Goal: Information Seeking & Learning: Learn about a topic

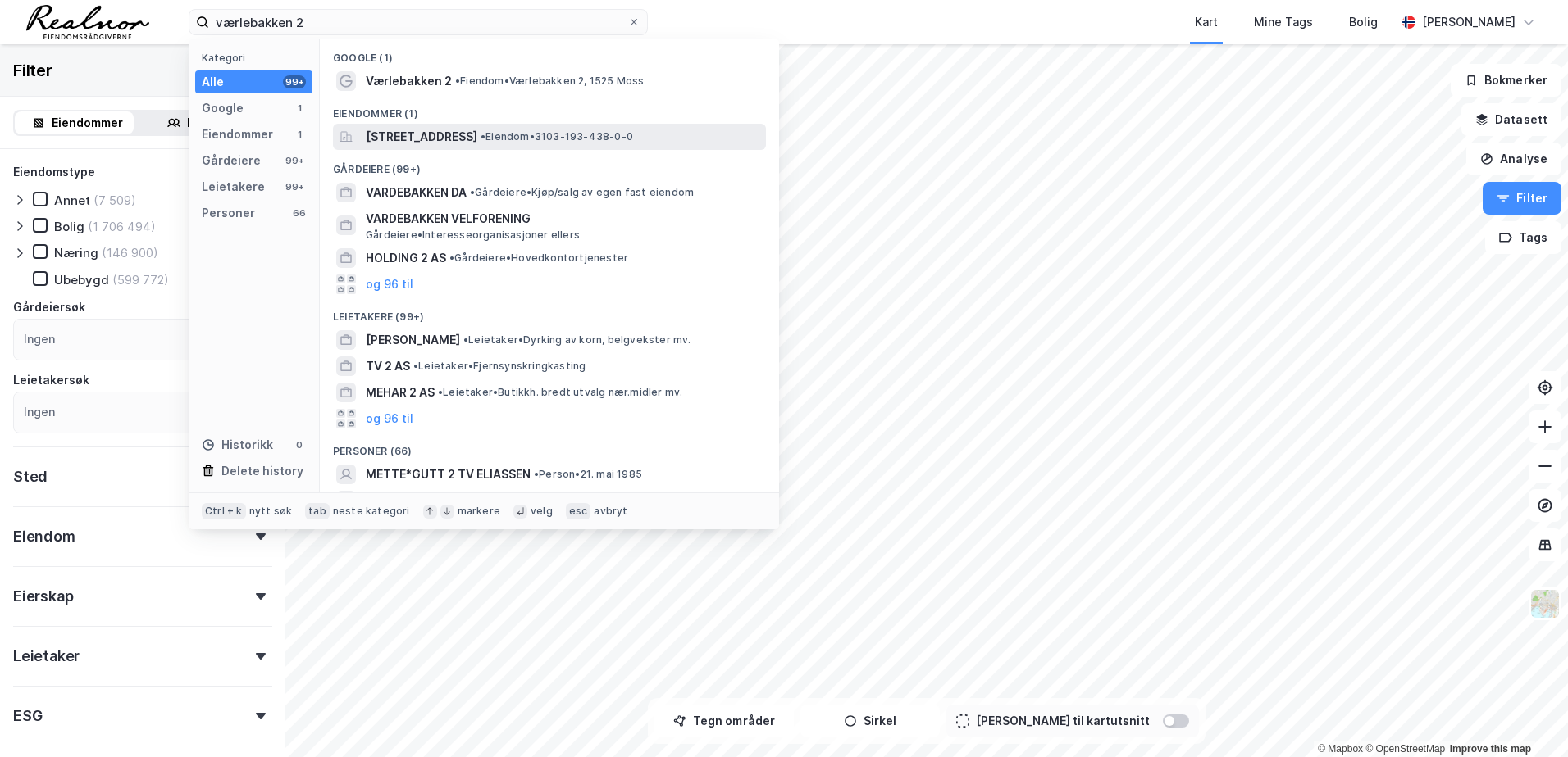
type input "værlebakken 2"
click at [416, 138] on span "[STREET_ADDRESS]" at bounding box center [421, 137] width 111 height 19
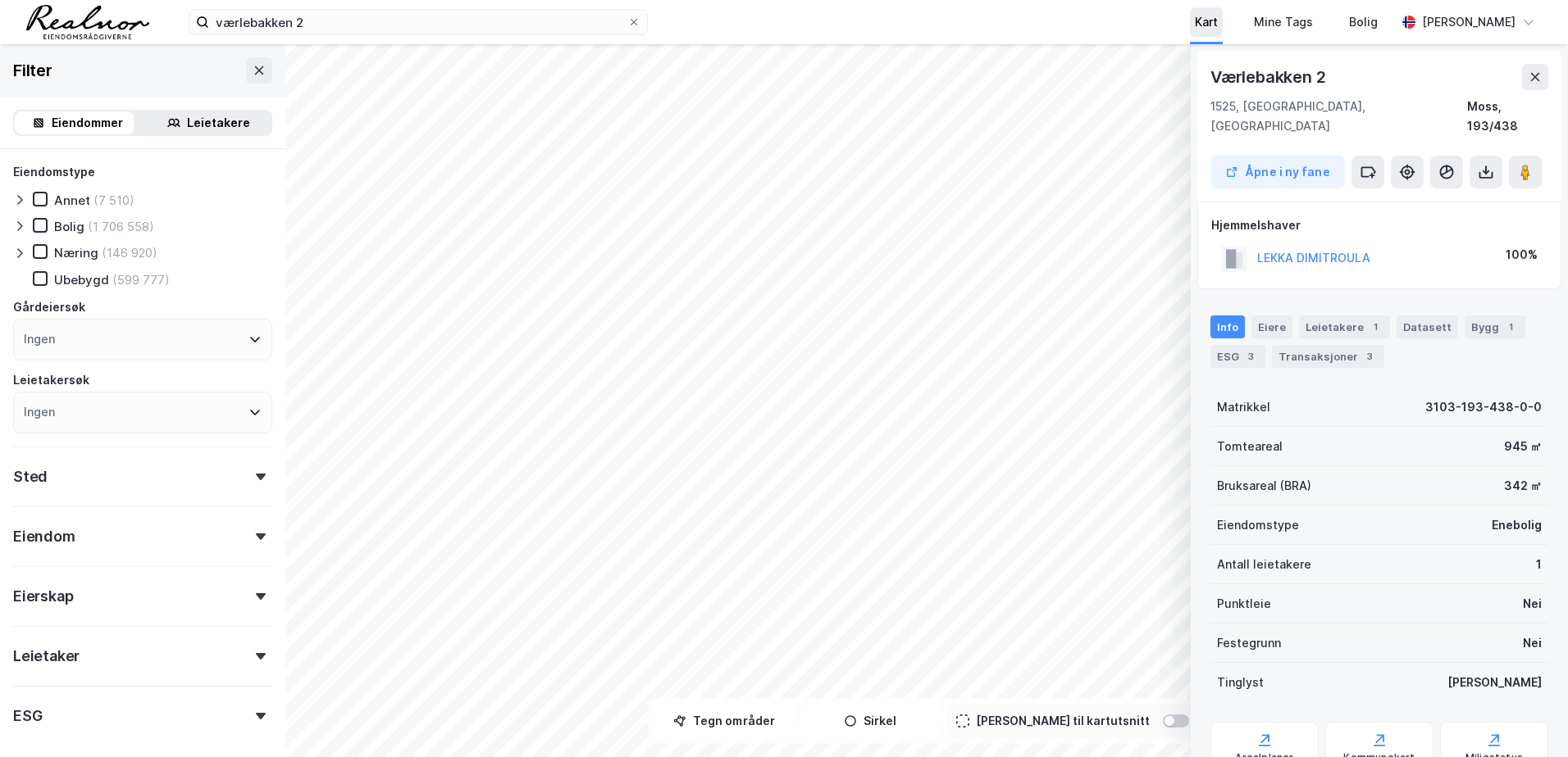
click at [1212, 25] on div "Kart" at bounding box center [1206, 22] width 23 height 19
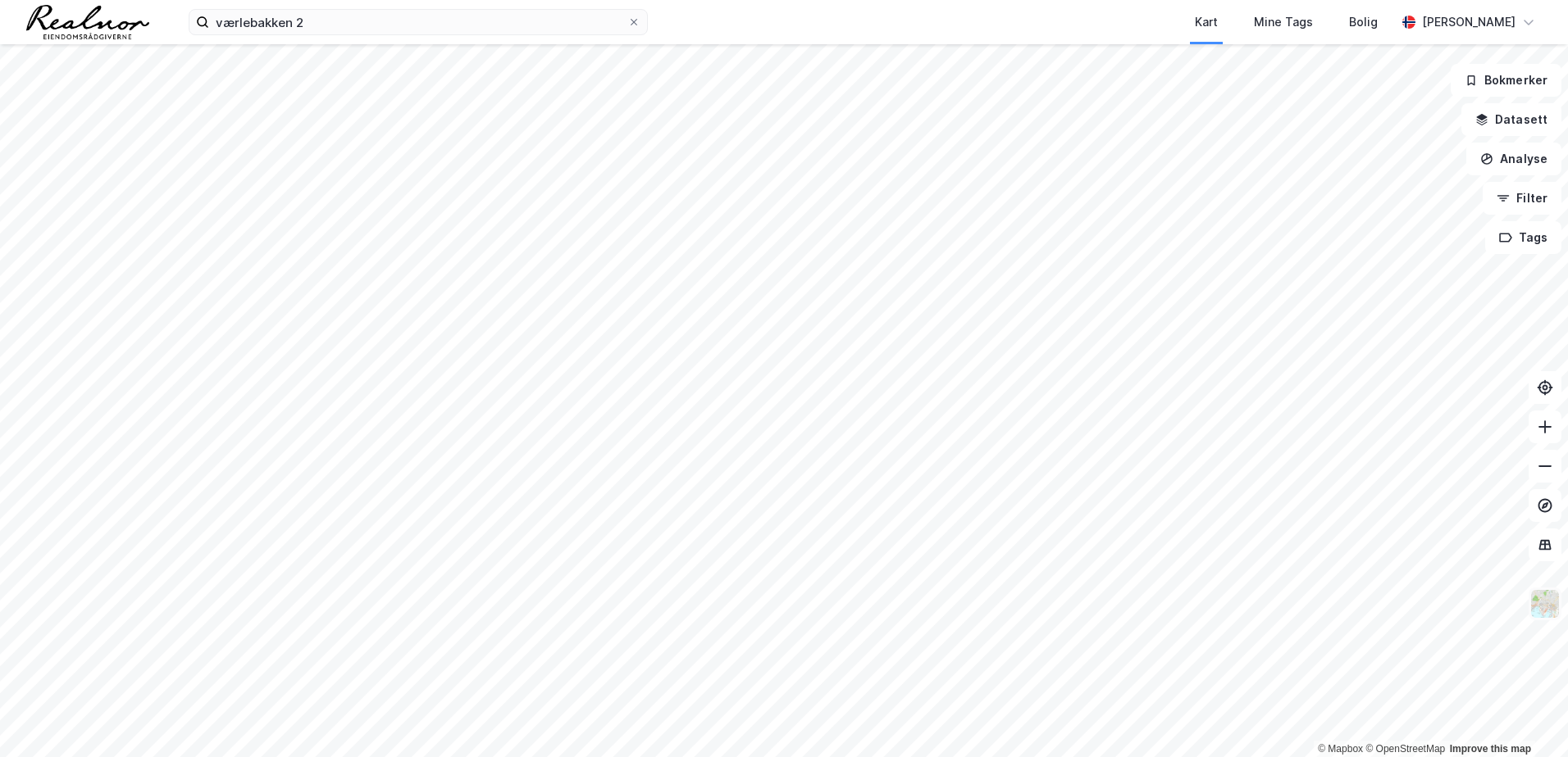
click at [1553, 614] on img at bounding box center [1545, 605] width 32 height 32
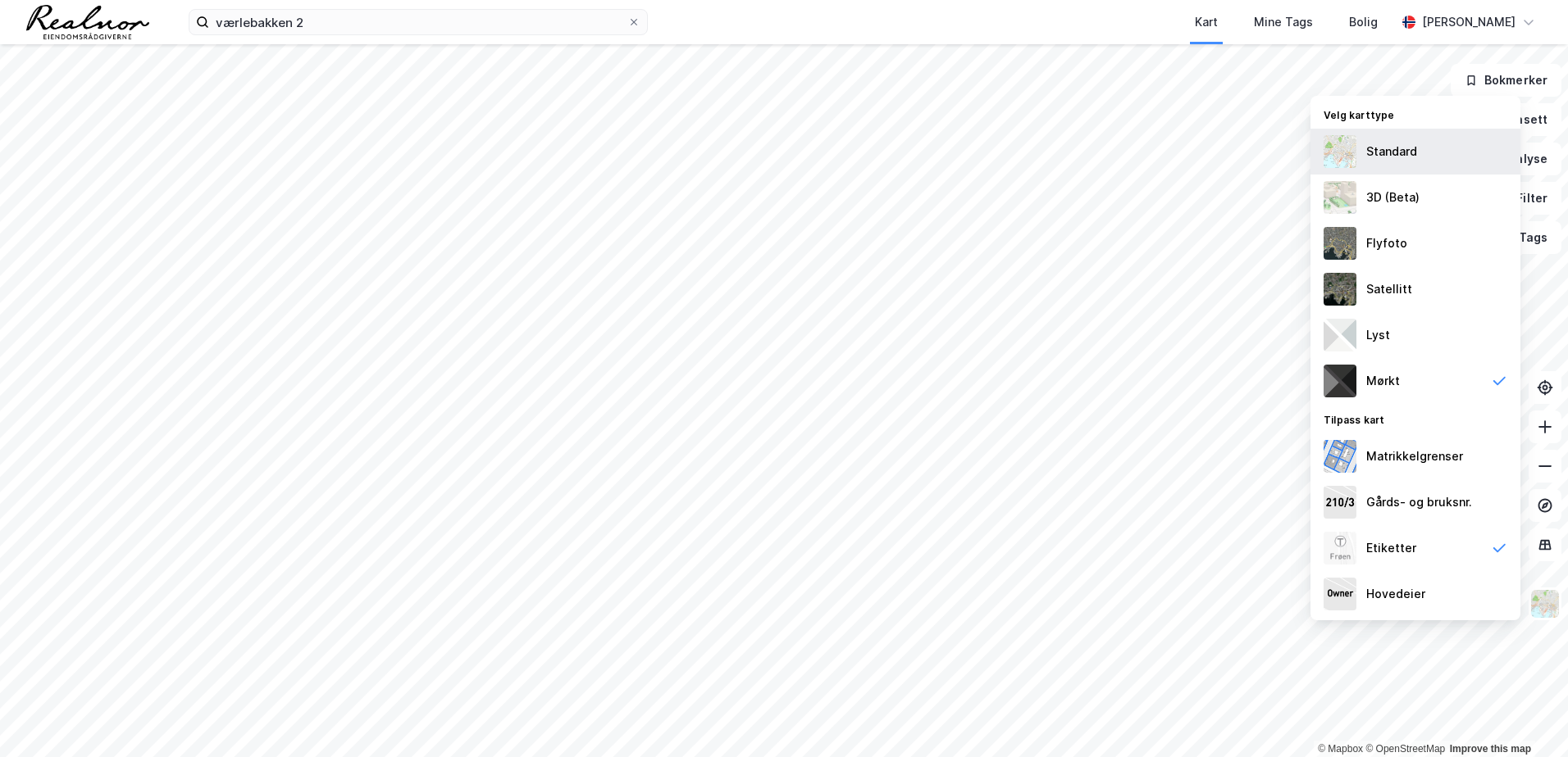
click at [1399, 152] on div "Standard" at bounding box center [1392, 152] width 51 height 19
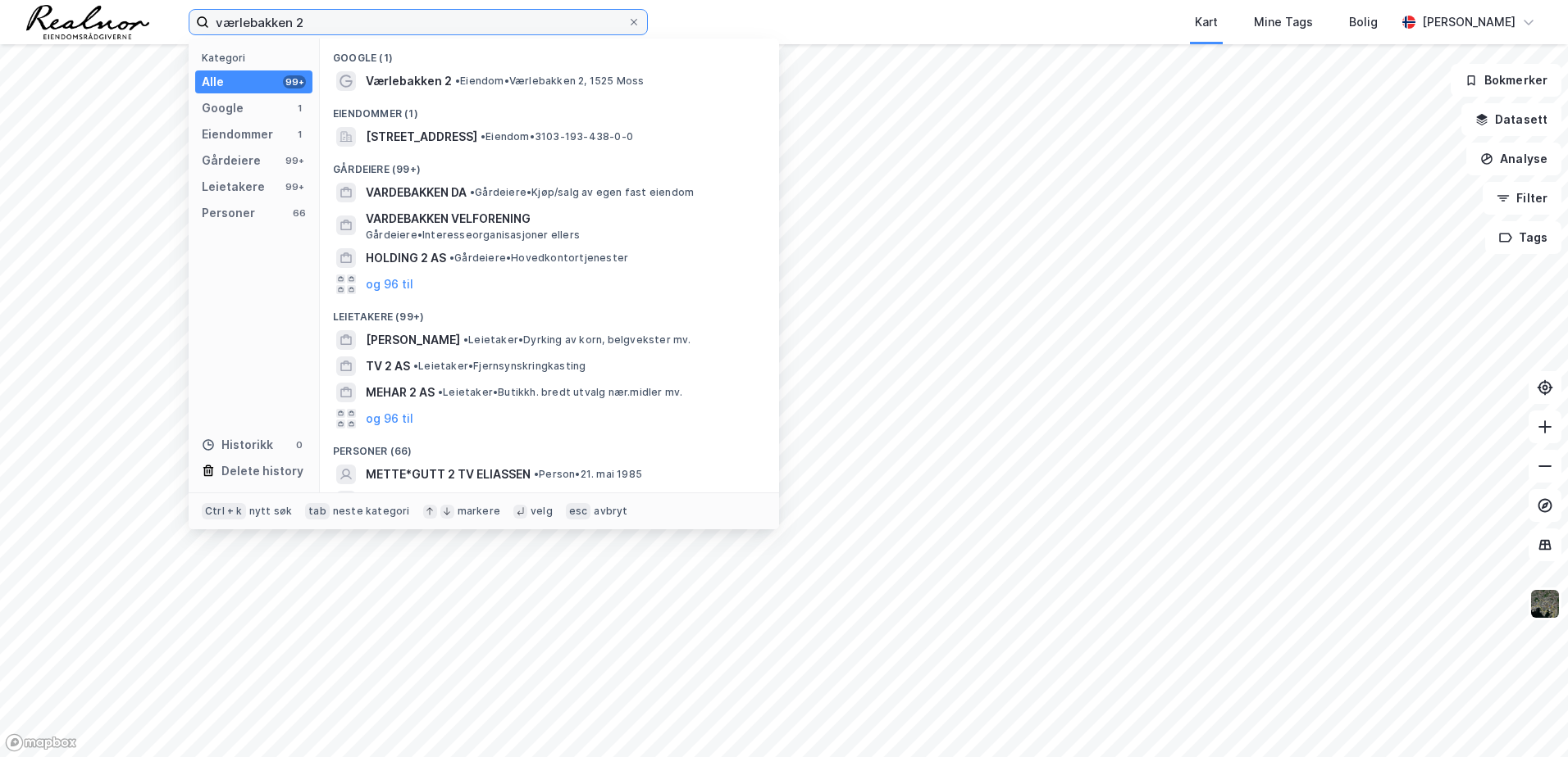
click at [393, 14] on input "værlebakken 2" at bounding box center [418, 22] width 418 height 25
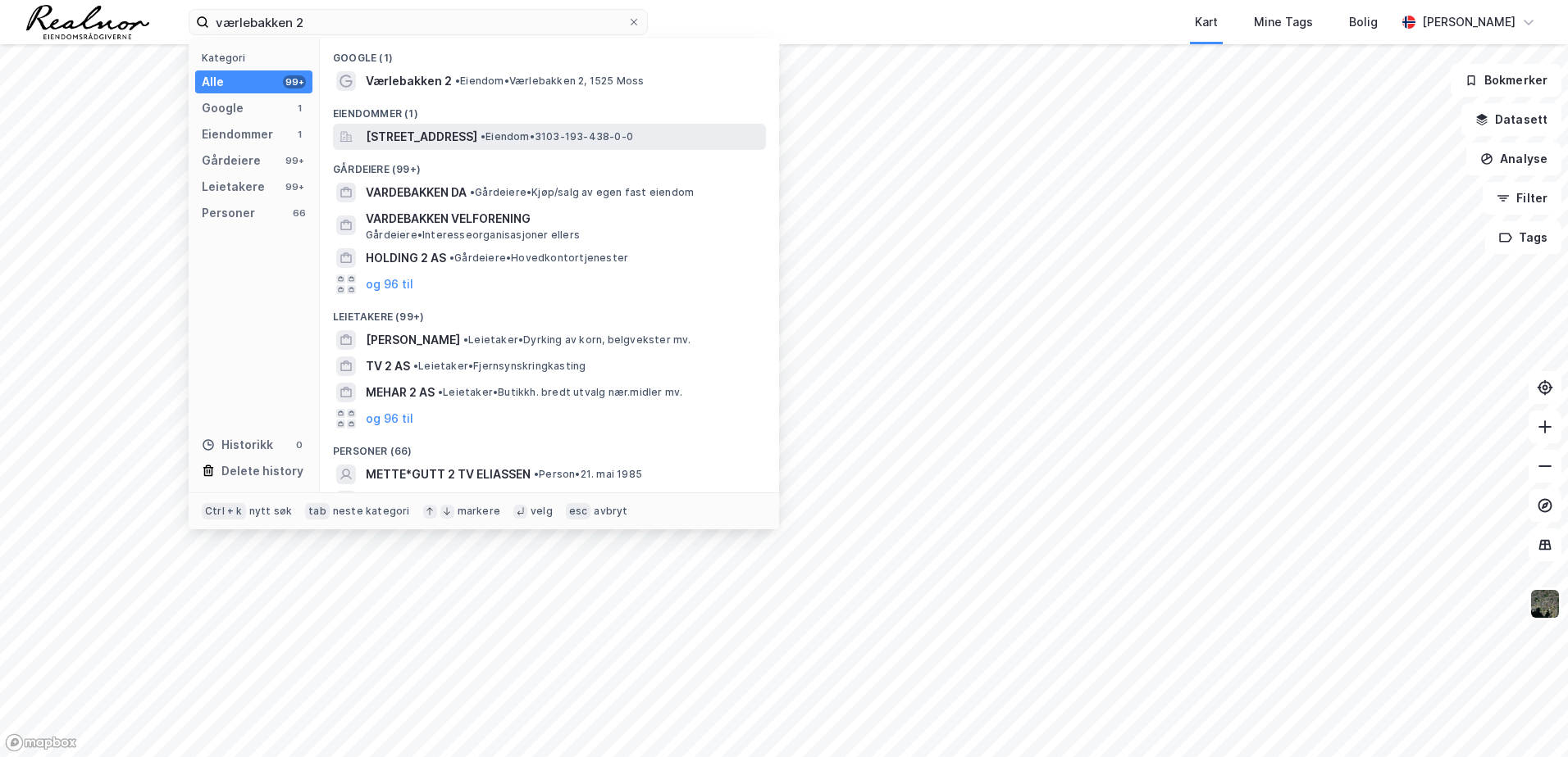
click at [382, 136] on span "[STREET_ADDRESS]" at bounding box center [421, 137] width 111 height 19
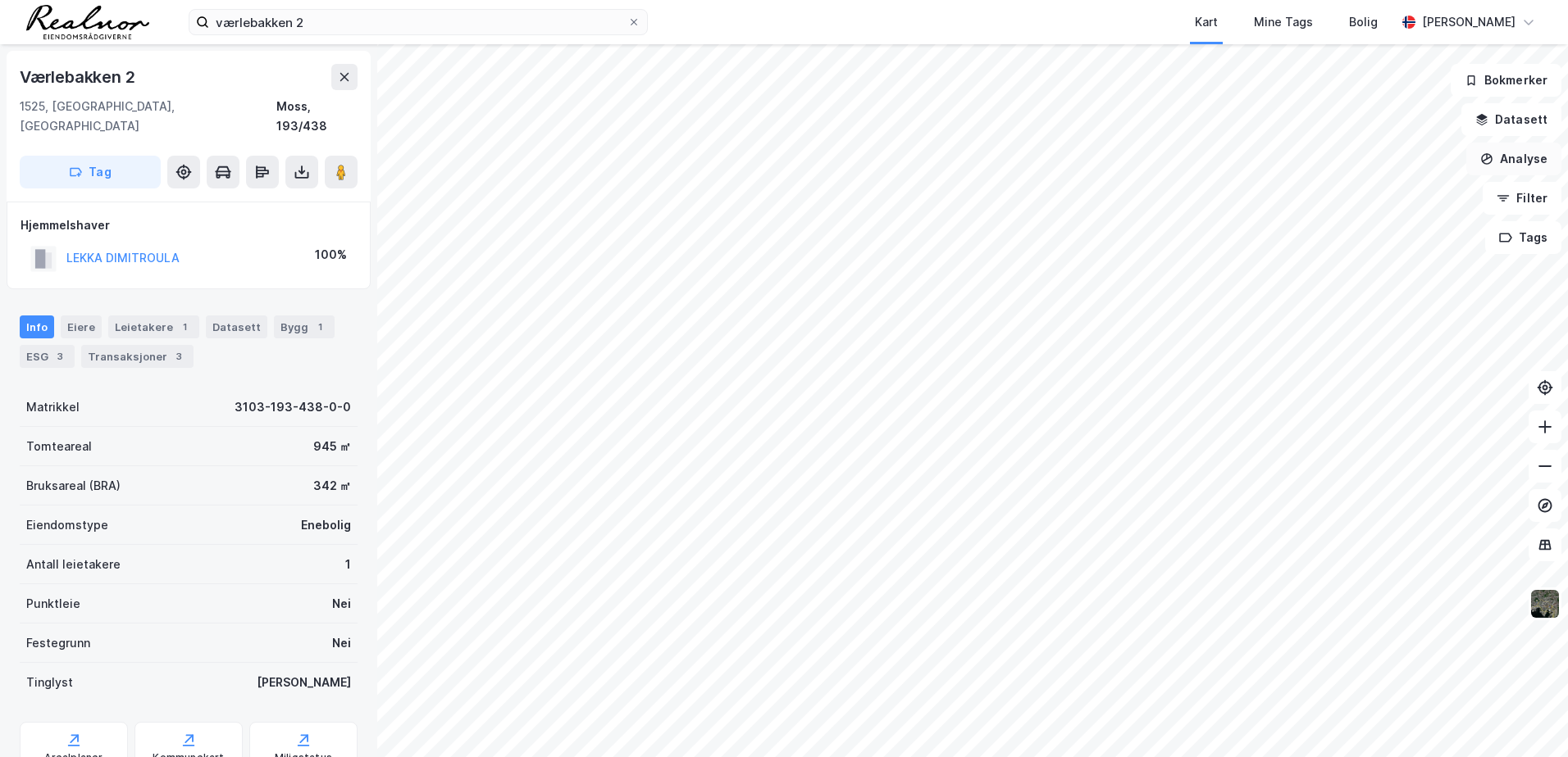
click at [1521, 159] on button "Analyse" at bounding box center [1514, 159] width 96 height 32
click at [1518, 129] on button "Datasett" at bounding box center [1511, 119] width 100 height 32
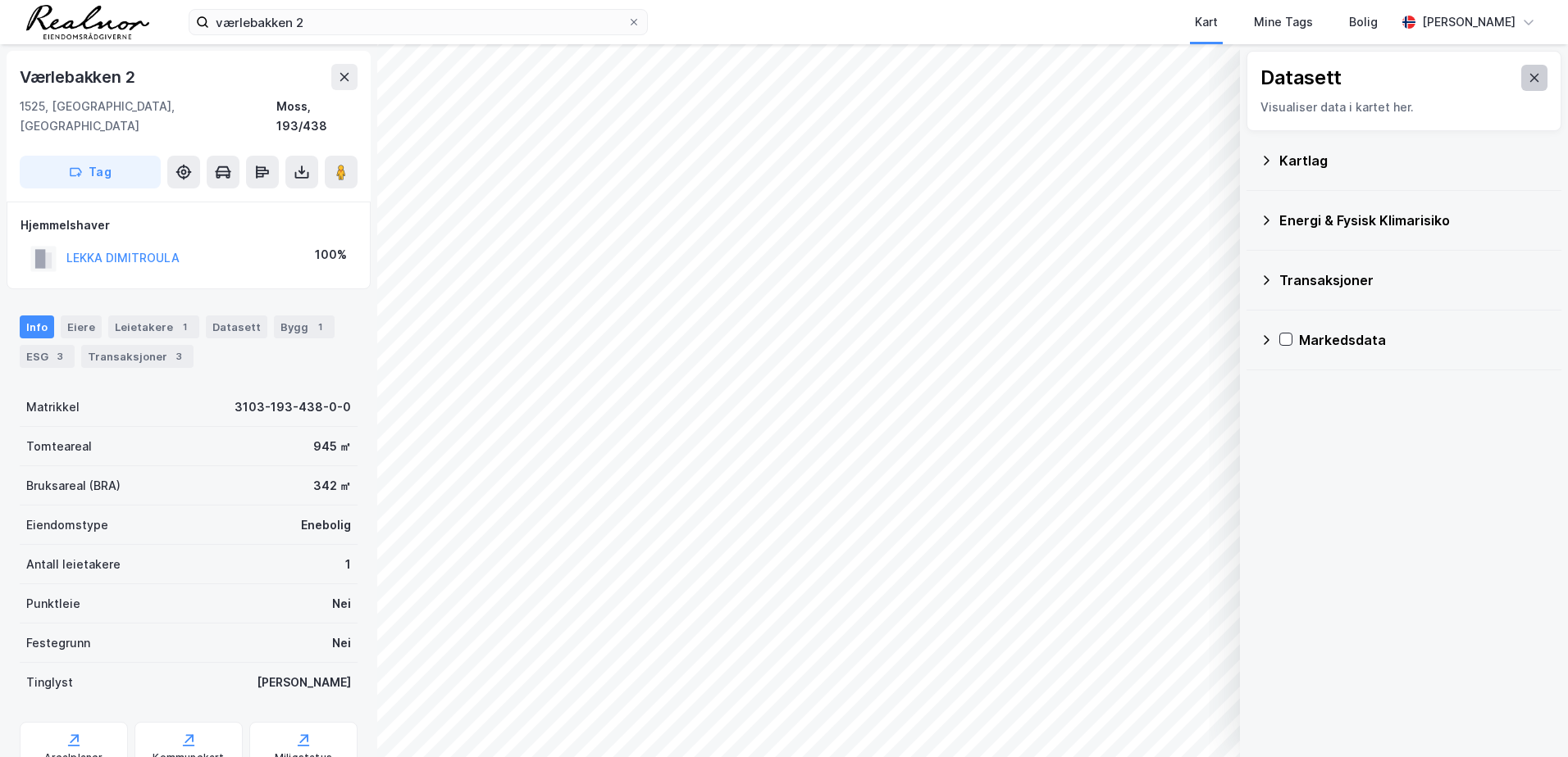
click at [1530, 77] on icon at bounding box center [1535, 77] width 9 height 8
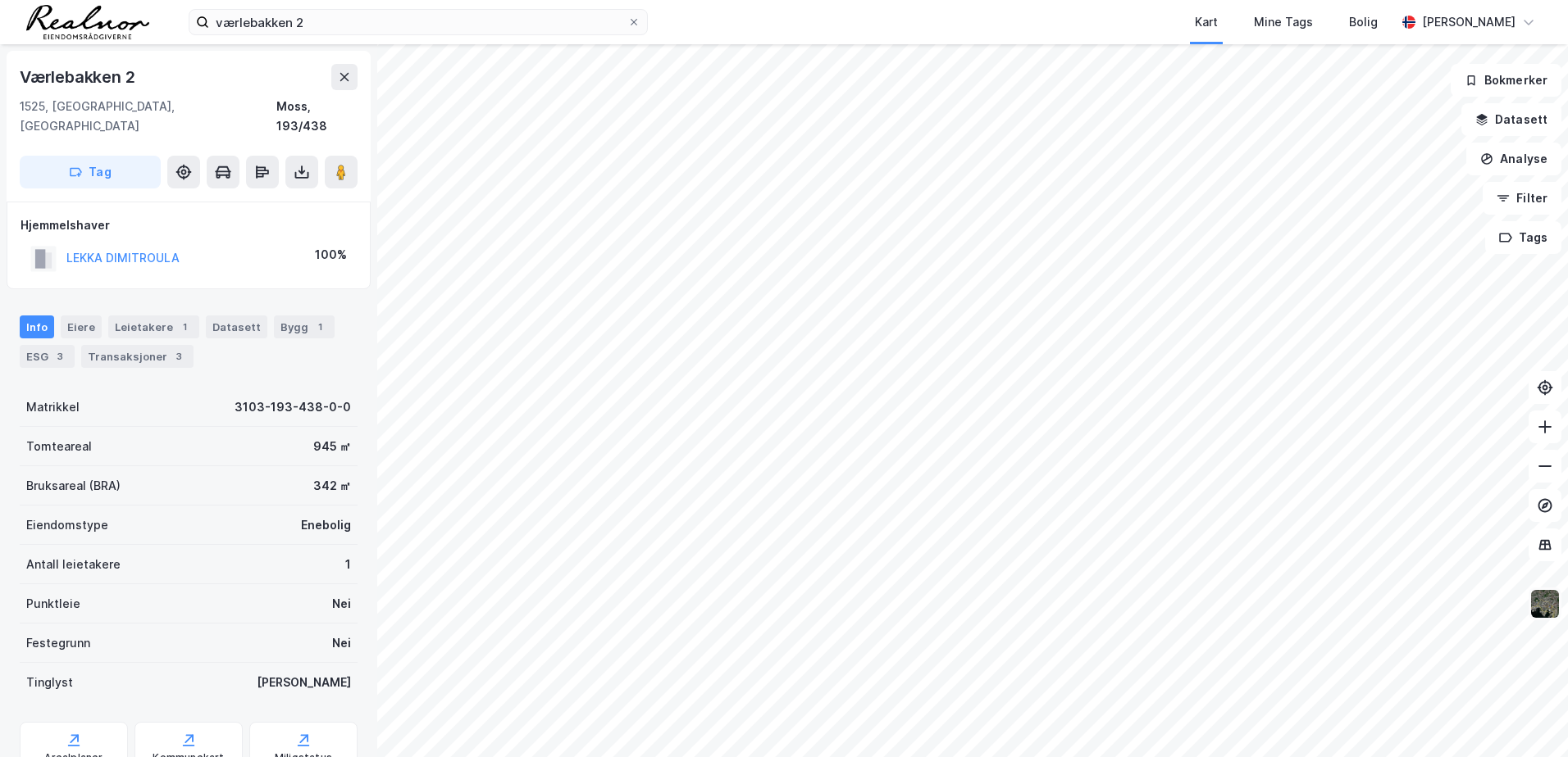
click at [1543, 613] on img at bounding box center [1545, 605] width 32 height 32
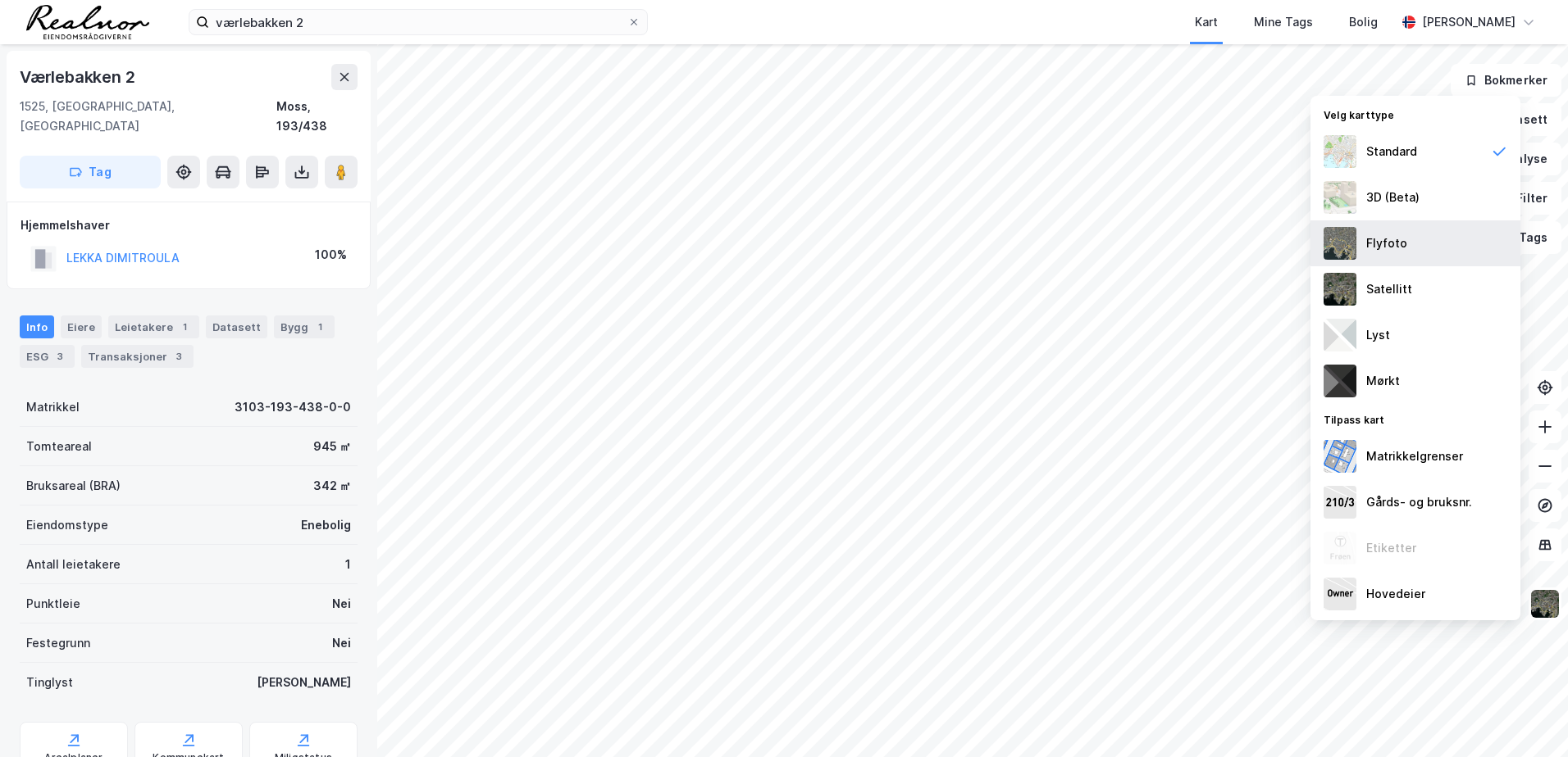
click at [1352, 245] on img at bounding box center [1339, 243] width 32 height 32
click at [1551, 607] on img at bounding box center [1545, 605] width 32 height 32
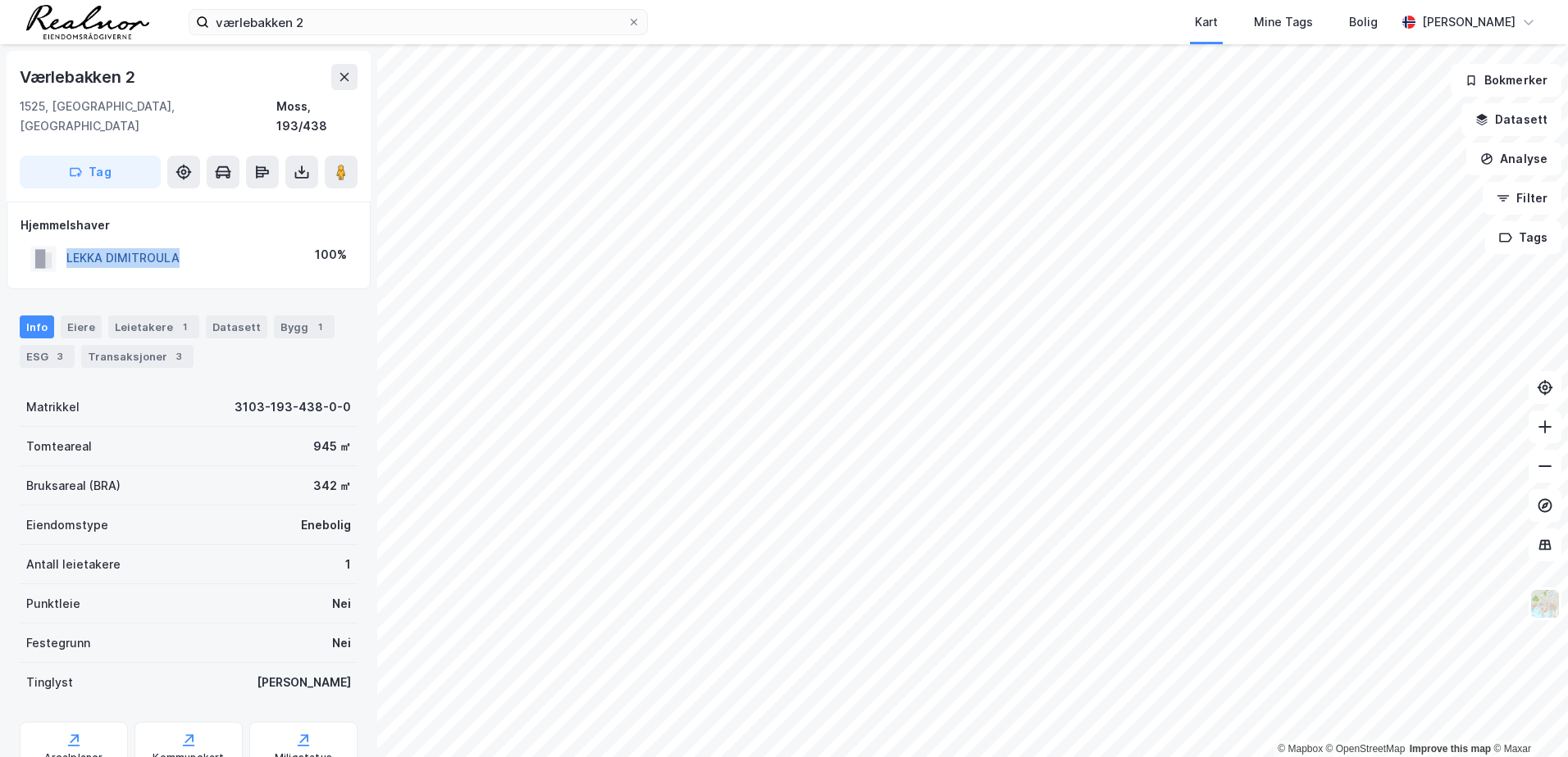
drag, startPoint x: 199, startPoint y: 237, endPoint x: 69, endPoint y: 237, distance: 130.0
click at [69, 242] on div "LEKKA DIMITROULA 100%" at bounding box center [188, 258] width 337 height 33
copy button "LEKKA DIMITROULA"
click at [142, 315] on div "Leietakere 1" at bounding box center [153, 327] width 91 height 23
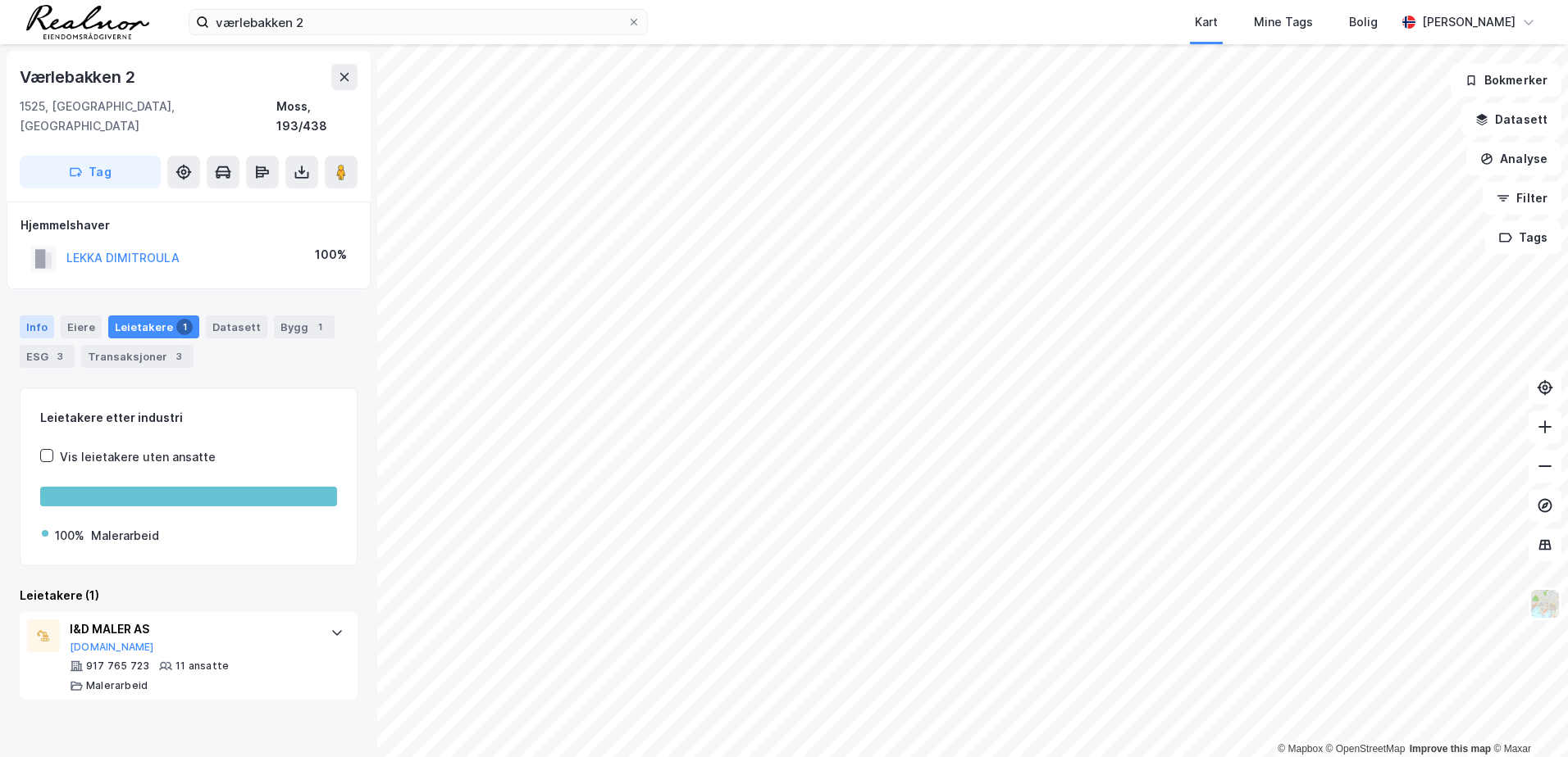
click at [33, 315] on div "Info" at bounding box center [36, 327] width 34 height 23
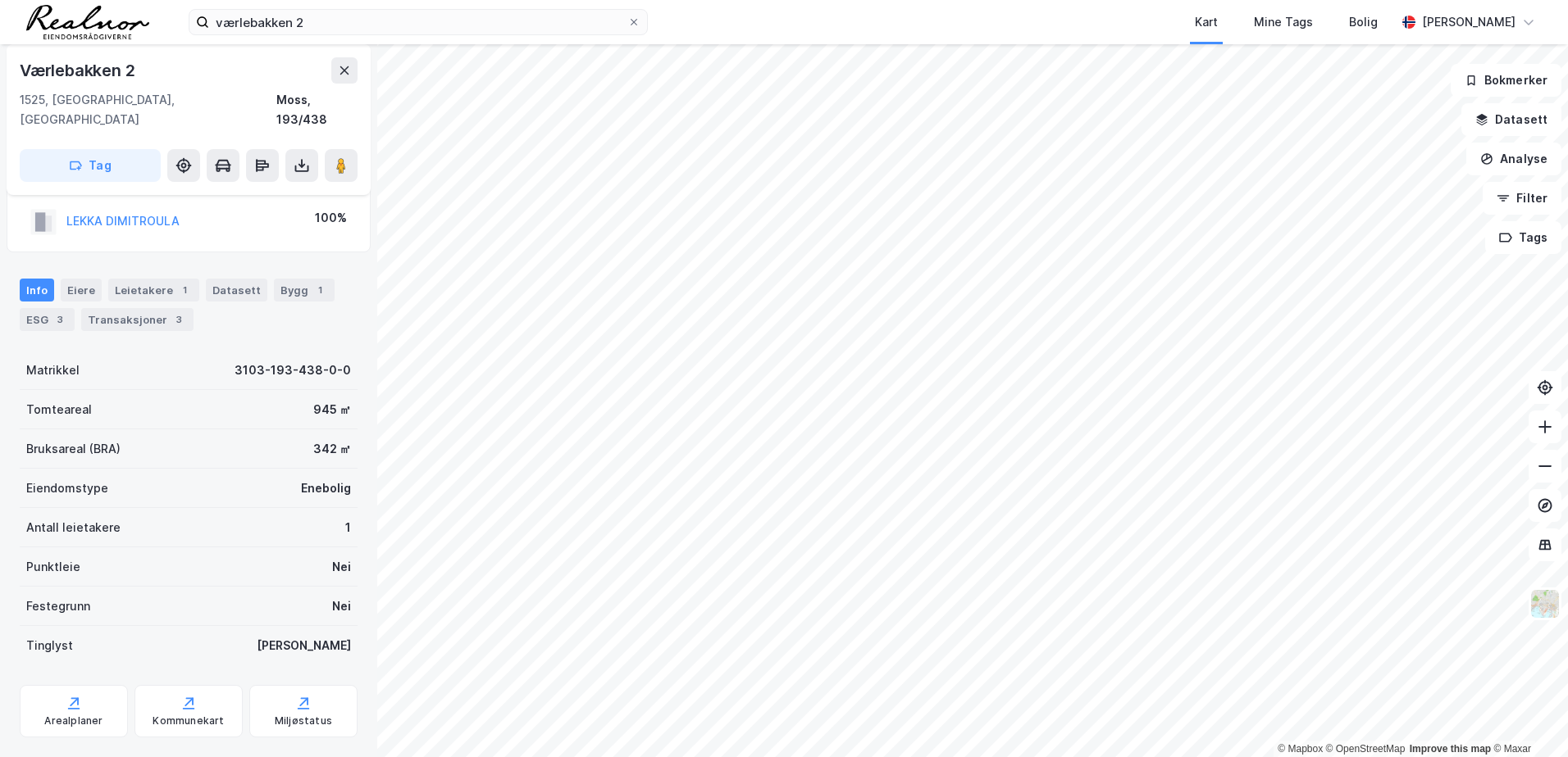
scroll to position [51, 0]
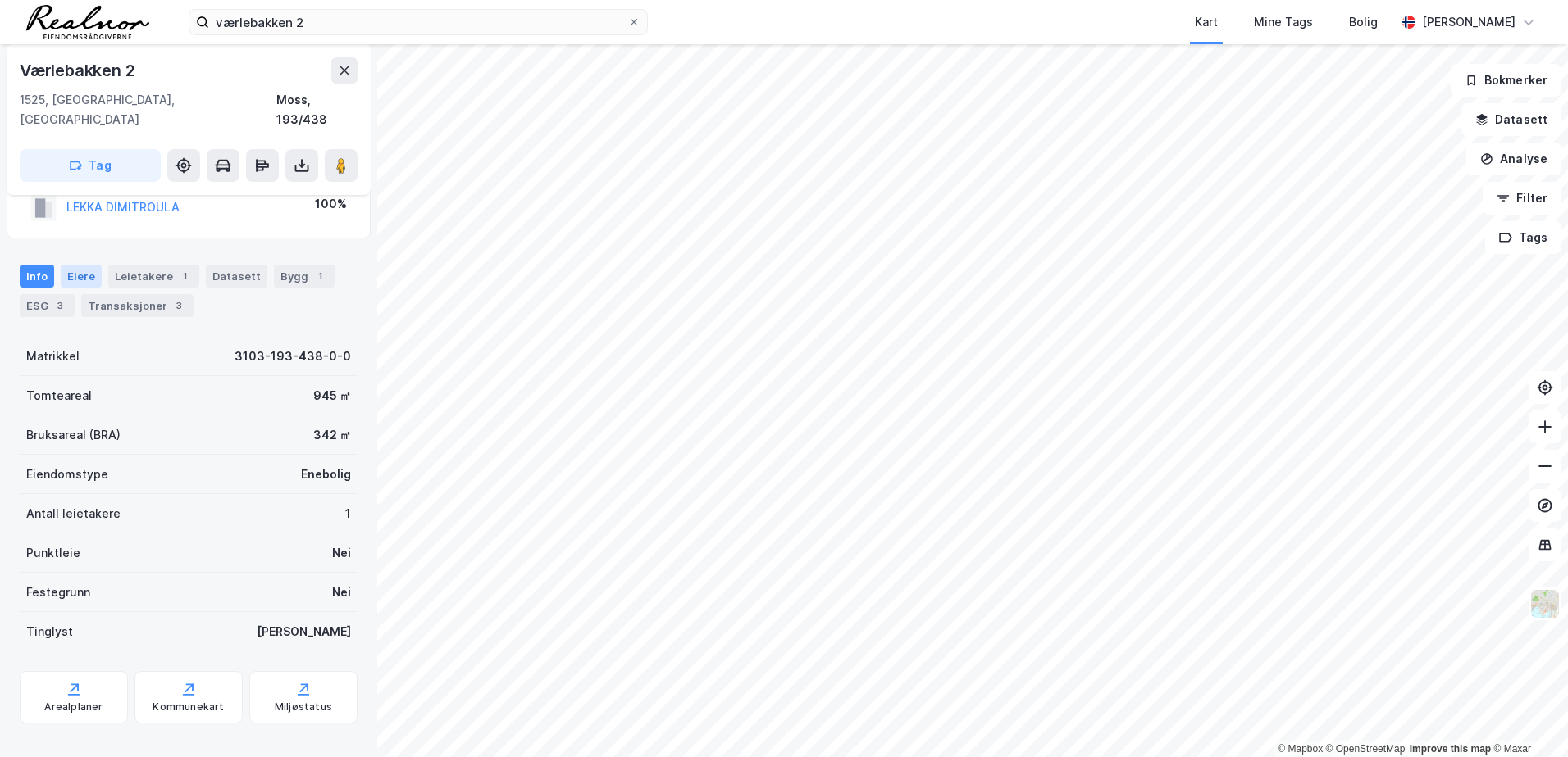
click at [82, 265] on div "Eiere" at bounding box center [81, 276] width 41 height 23
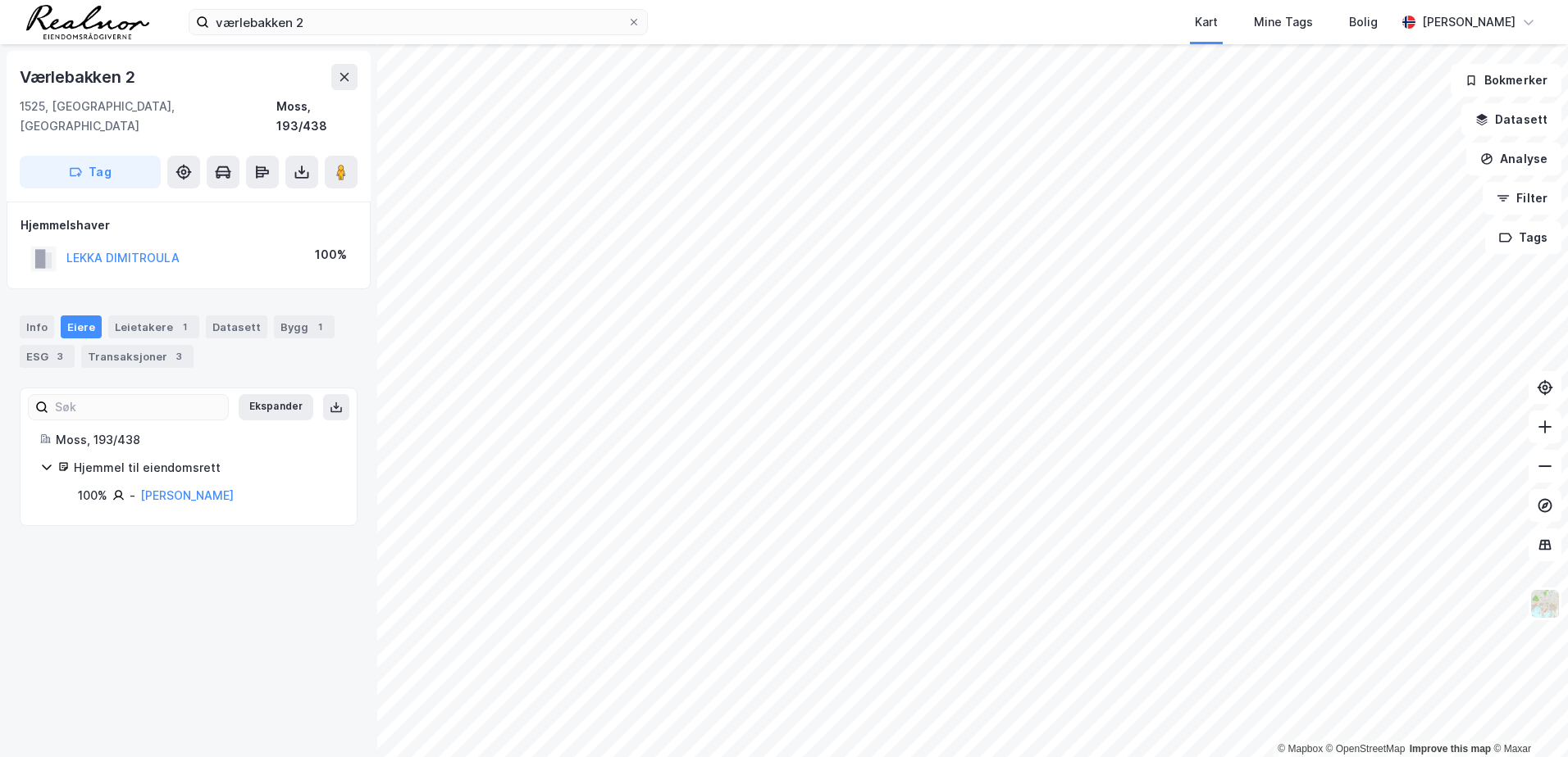
click at [152, 320] on div "Info [PERSON_NAME] 1 Datasett Bygg 1 ESG 3 Transaksjoner 3" at bounding box center [188, 342] width 337 height 53
click at [156, 315] on div "Leietakere 1" at bounding box center [153, 327] width 91 height 23
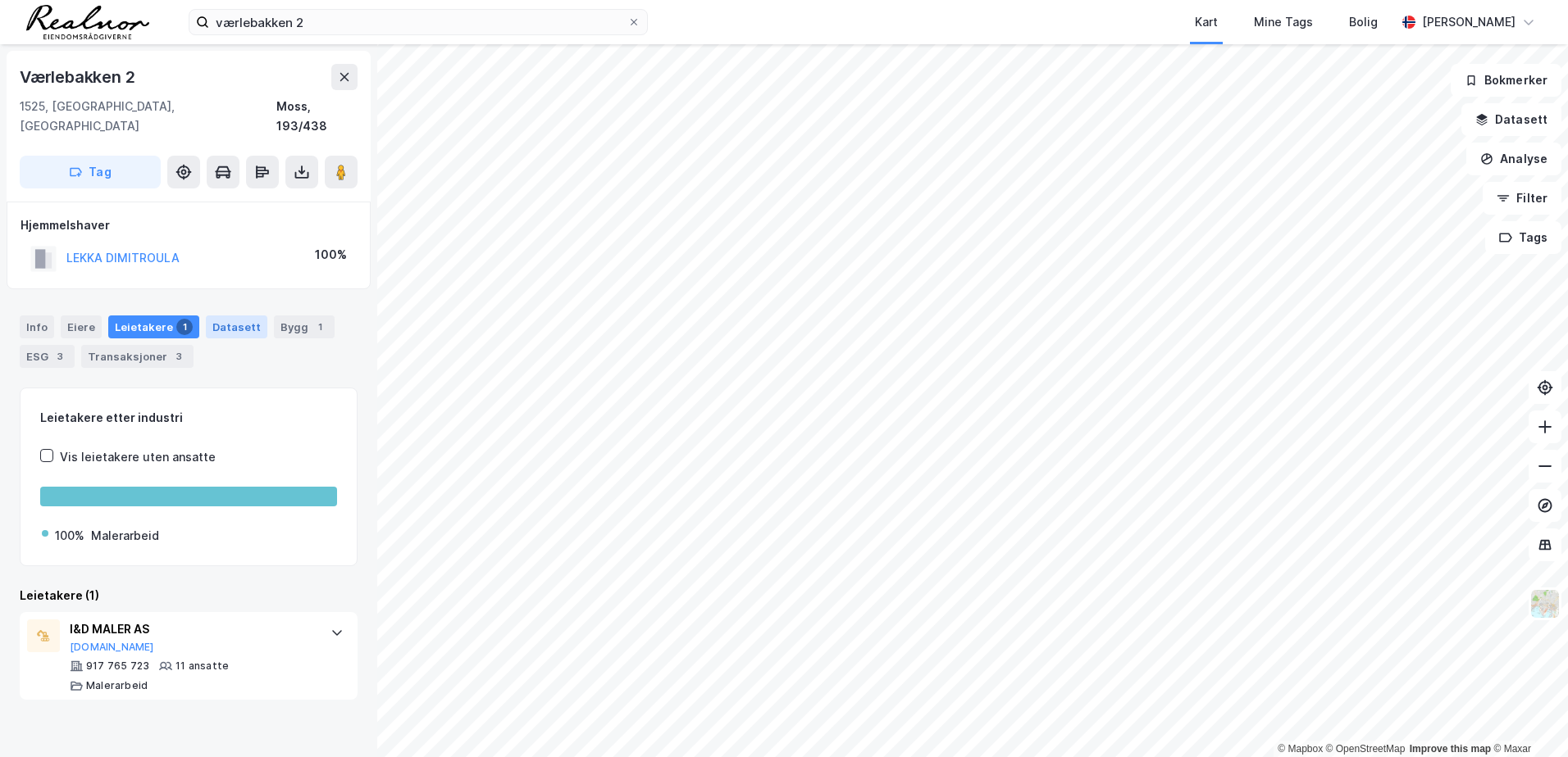
click at [213, 315] on div "Datasett" at bounding box center [237, 327] width 61 height 23
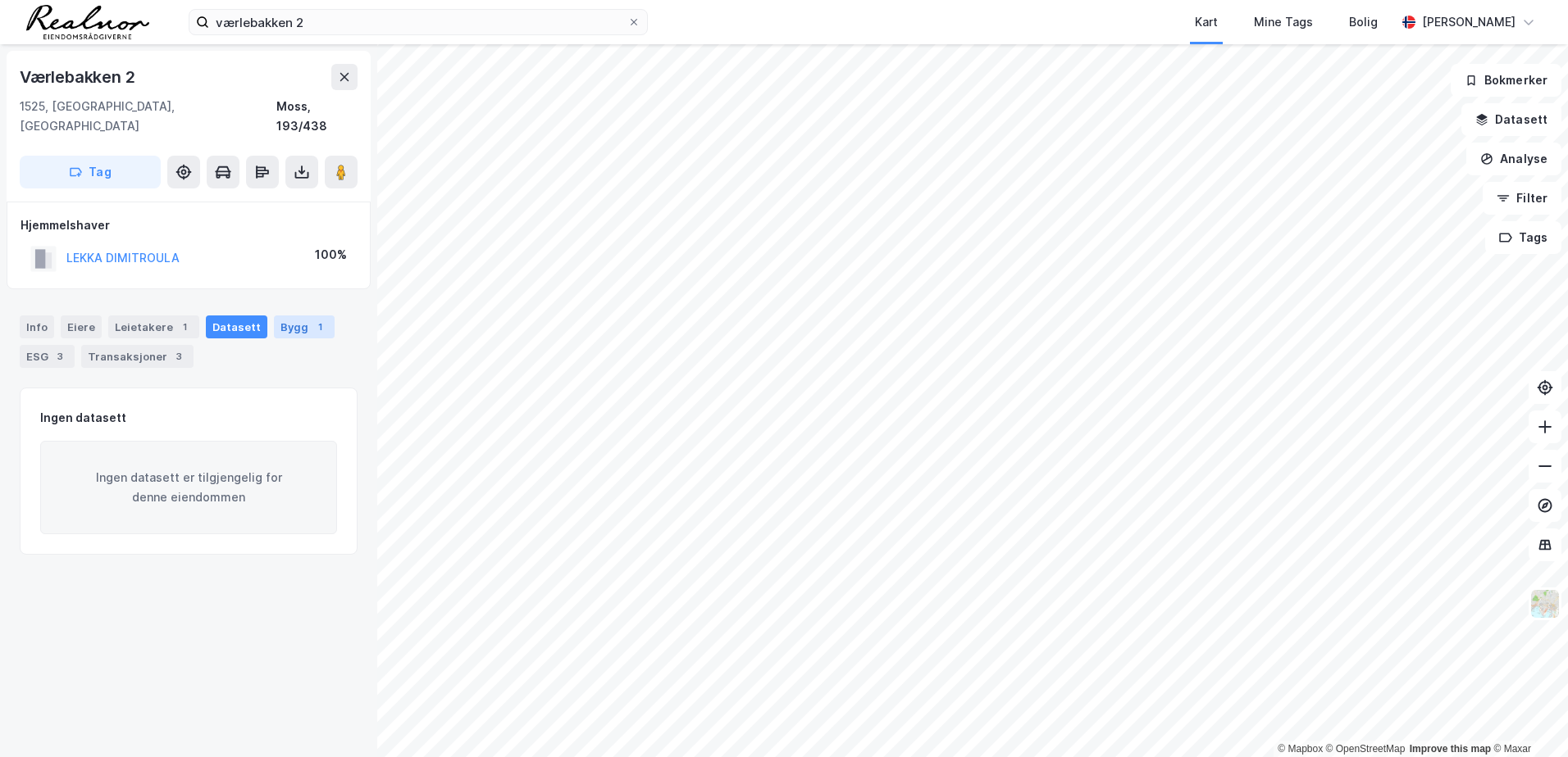
click at [287, 315] on div "Bygg 1" at bounding box center [303, 327] width 60 height 23
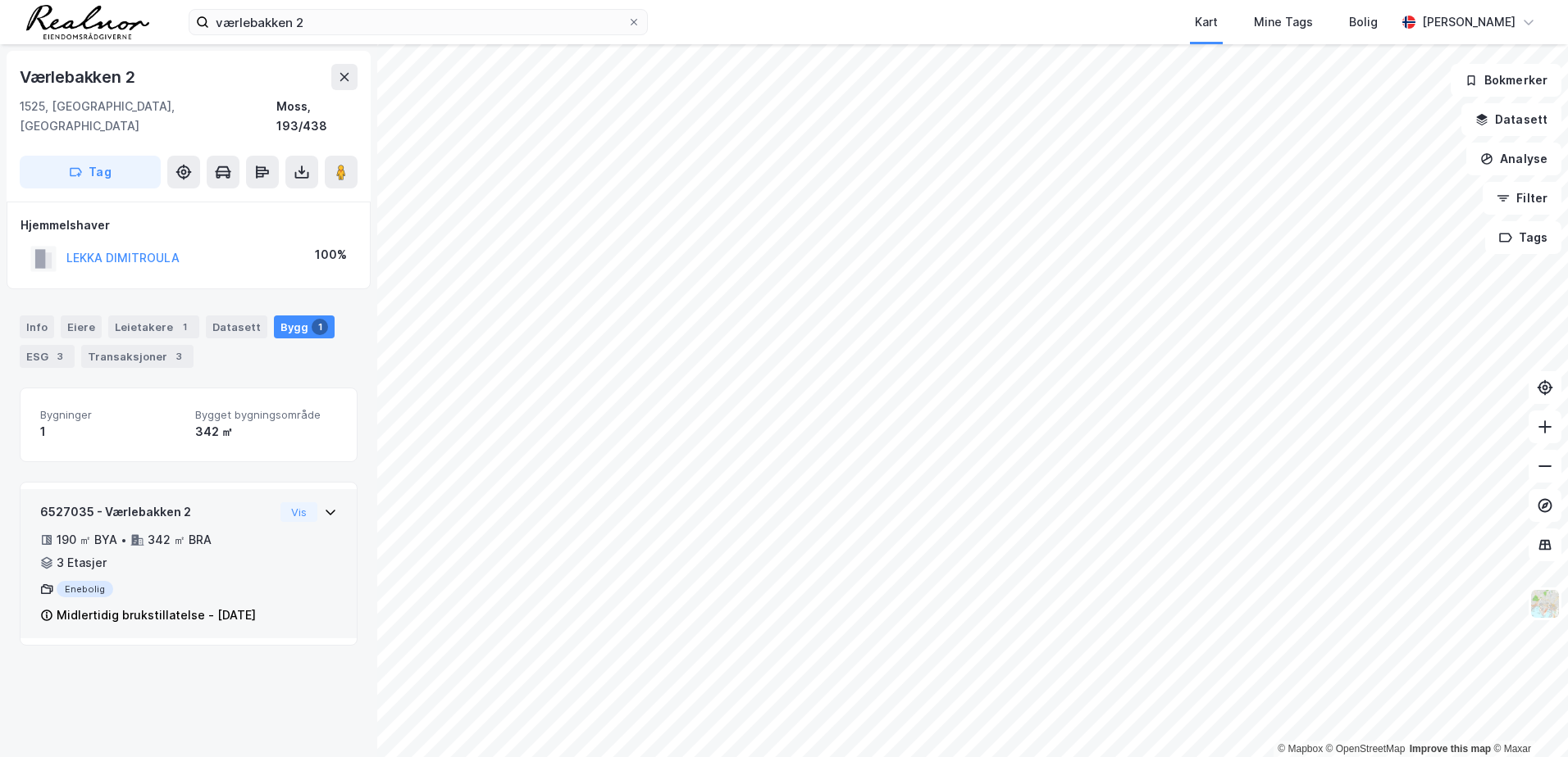
click at [319, 504] on div "6527035 - Værlebakken 2 190 ㎡ BYA • 342 ㎡ BRA • 3 Etasjer Enebolig Midlertidig …" at bounding box center [188, 570] width 297 height 136
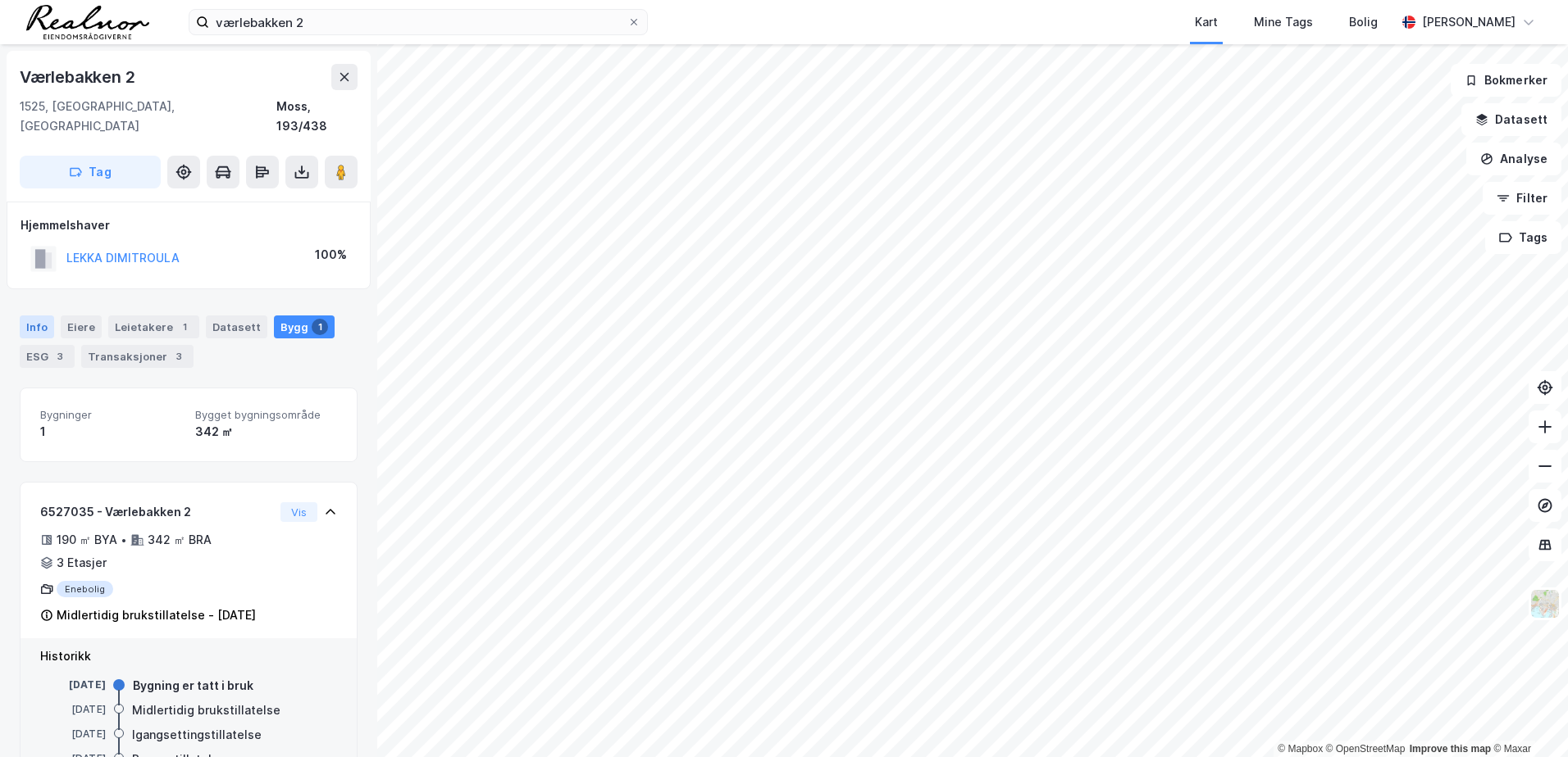
click at [34, 315] on div "Info" at bounding box center [36, 327] width 34 height 23
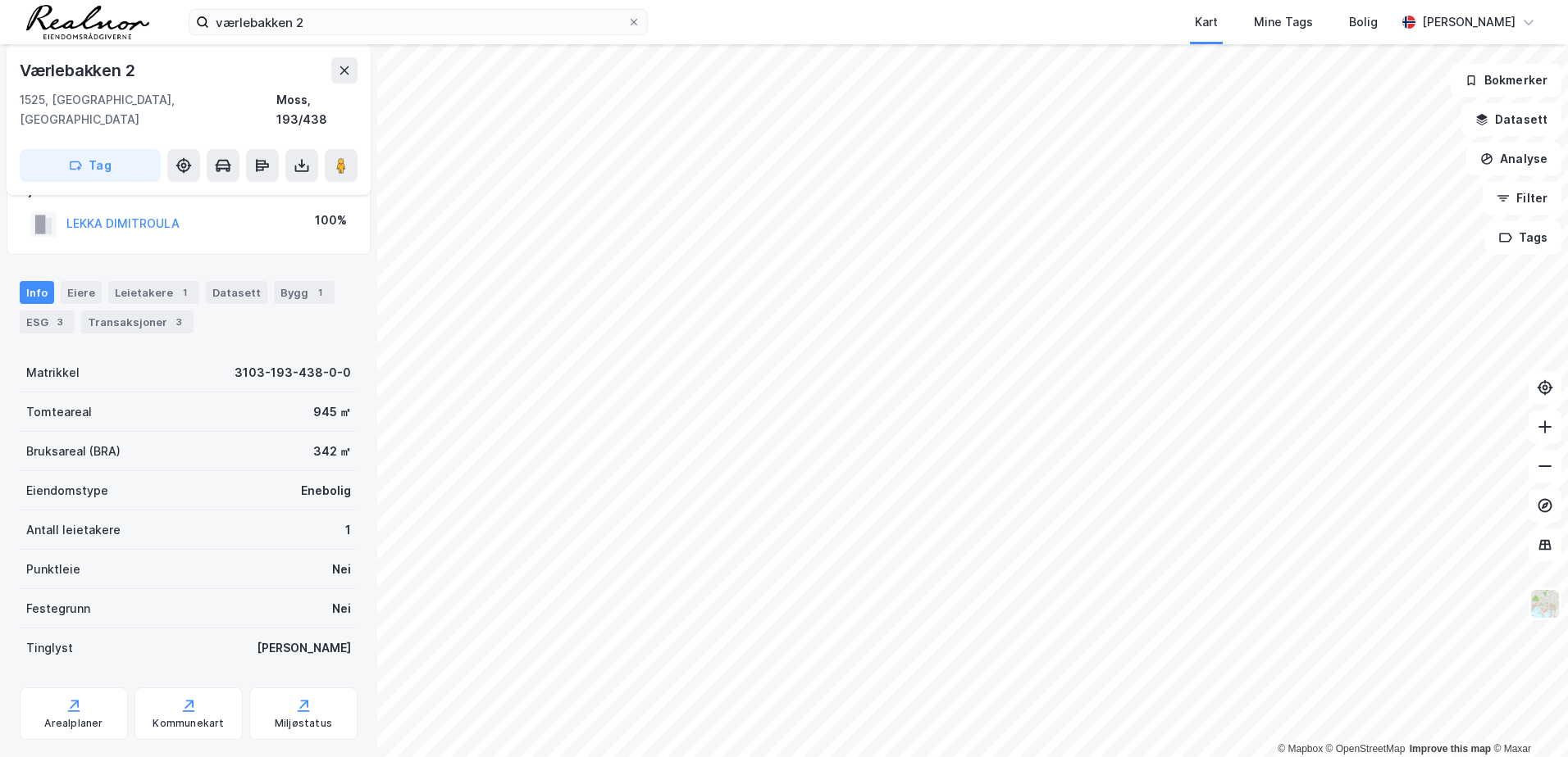
scroll to position [51, 0]
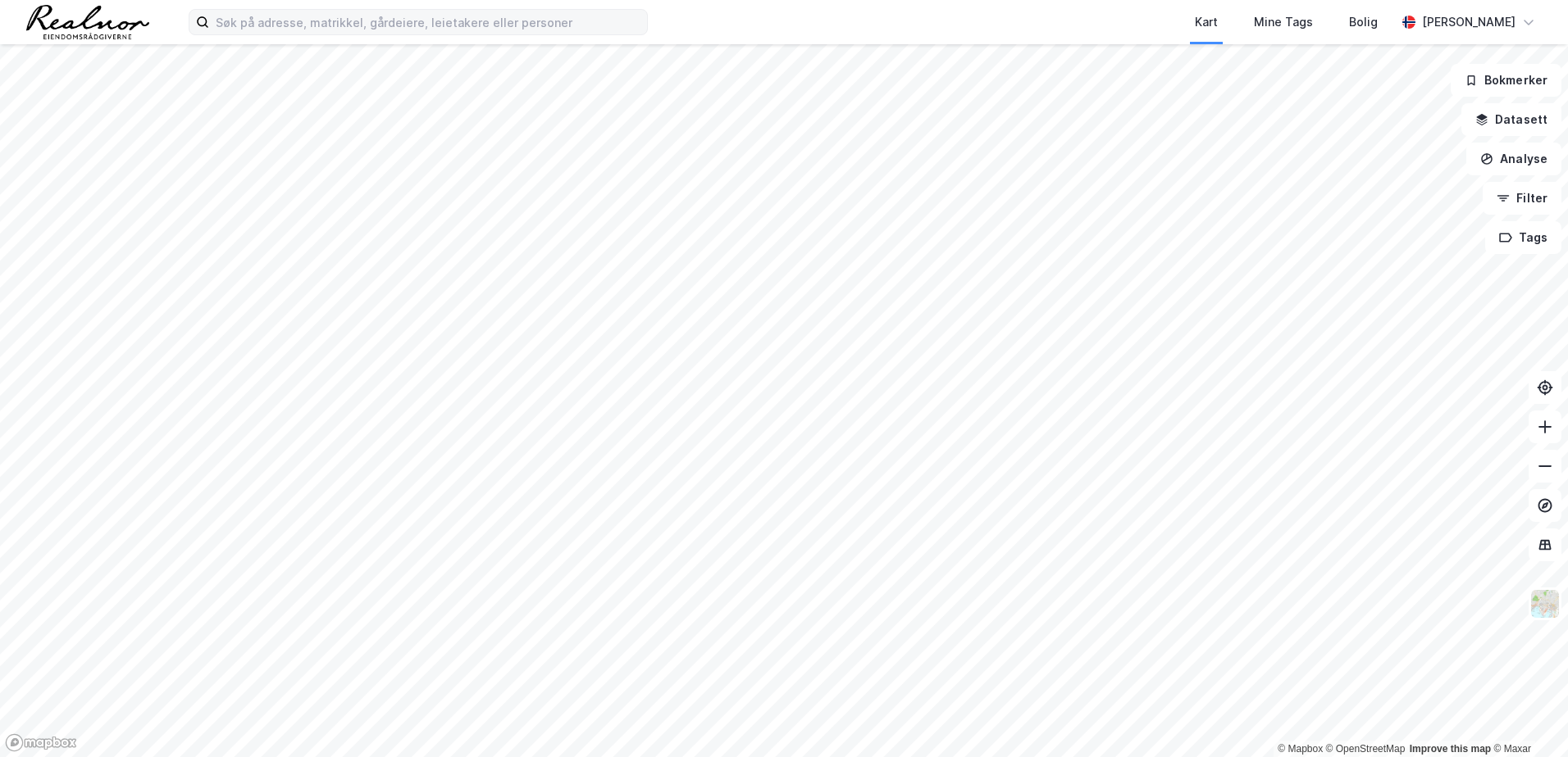
click at [646, 13] on label at bounding box center [418, 22] width 459 height 26
click at [635, 31] on input at bounding box center [429, 22] width 438 height 25
click at [863, 2] on div "Kart Mine Tags Bolig" at bounding box center [1061, 22] width 669 height 45
